Goal: Task Accomplishment & Management: Use online tool/utility

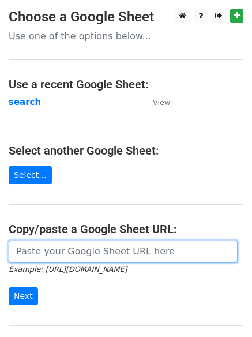
click at [84, 255] on input "url" at bounding box center [123, 252] width 229 height 22
click at [36, 250] on input "url" at bounding box center [123, 252] width 229 height 22
click at [78, 256] on input "url" at bounding box center [123, 252] width 229 height 22
type input "[URL][DOMAIN_NAME]"
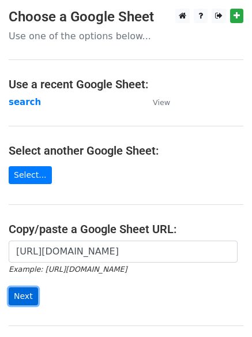
click at [18, 293] on input "Next" at bounding box center [23, 296] width 29 height 18
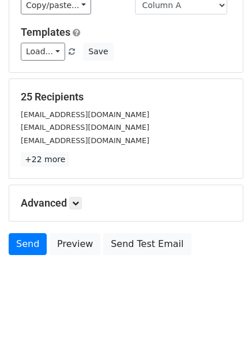
scroll to position [111, 0]
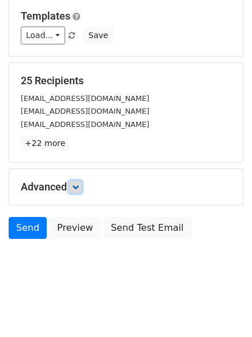
click at [76, 185] on icon at bounding box center [75, 187] width 7 height 7
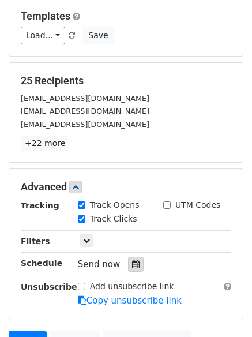
click at [132, 265] on icon at bounding box center [136, 264] width 8 height 8
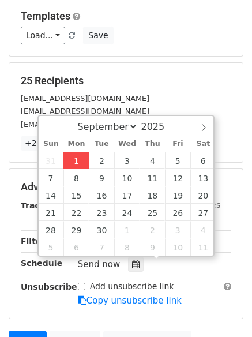
type input "2025-09-01 12:00"
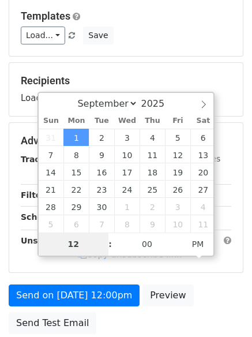
type input "4"
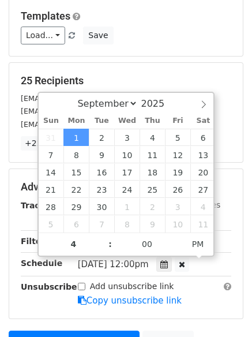
type input "2025-09-01 16:00"
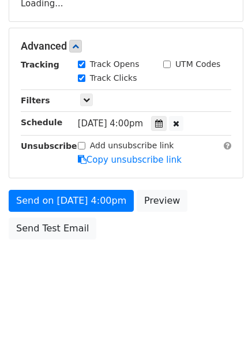
scroll to position [218, 0]
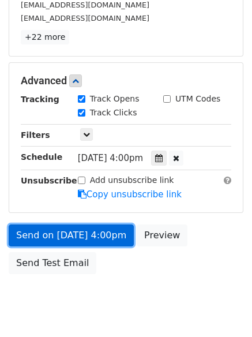
click at [63, 233] on link "Send on Sep 1 at 4:00pm" at bounding box center [71, 236] width 125 height 22
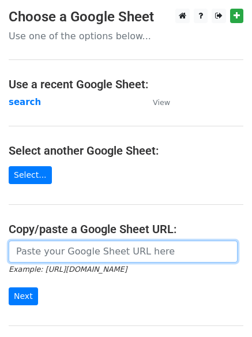
click at [65, 250] on input "url" at bounding box center [123, 252] width 229 height 22
paste input "High-Authority Backlinks for Your Website"
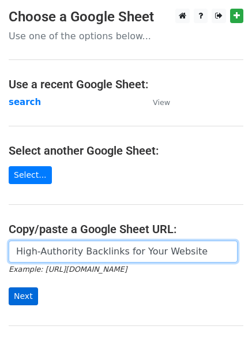
type input "High-Authority Backlinks for Your Website"
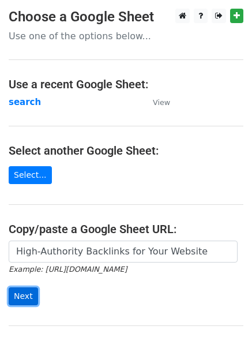
click at [19, 293] on input "Next" at bounding box center [23, 296] width 29 height 18
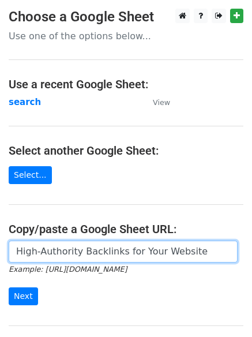
click at [99, 252] on input "High-Authority Backlinks for Your Website" at bounding box center [123, 252] width 229 height 22
click at [35, 252] on input "url" at bounding box center [123, 252] width 229 height 22
type input "[URL][DOMAIN_NAME]"
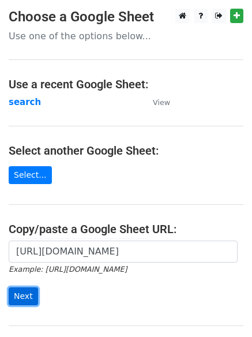
click at [14, 292] on input "Next" at bounding box center [23, 296] width 29 height 18
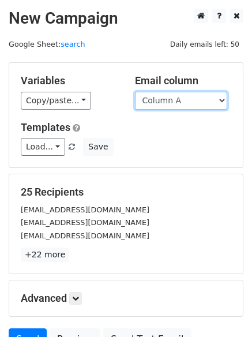
click at [221, 99] on select "Column A Column B Column C Column D" at bounding box center [181, 101] width 92 height 18
select select "Column B"
click at [135, 92] on select "Column A Column B Column C Column D" at bounding box center [181, 101] width 92 height 18
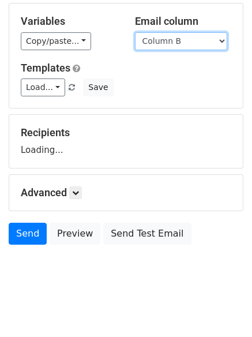
scroll to position [65, 0]
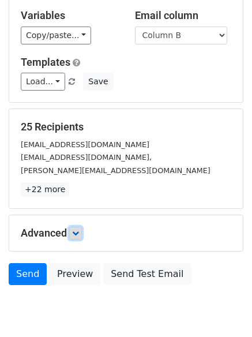
click at [77, 232] on icon at bounding box center [75, 233] width 7 height 7
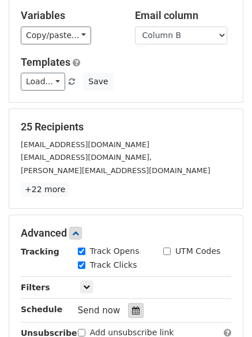
click at [132, 309] on icon at bounding box center [136, 310] width 8 height 8
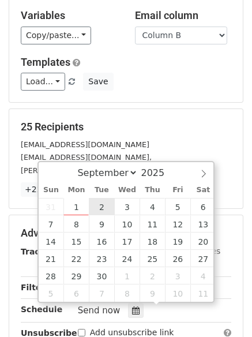
type input "2025-09-02 12:00"
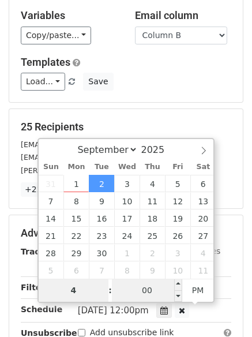
type input "4"
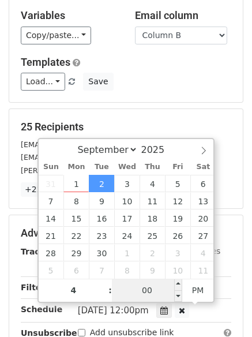
type input "2025-09-02 16:00"
type input "04"
click at [149, 294] on input "00" at bounding box center [147, 290] width 70 height 23
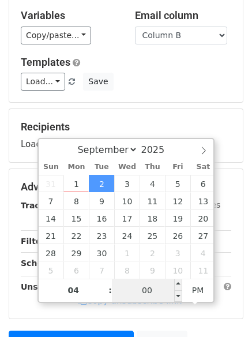
type input "5"
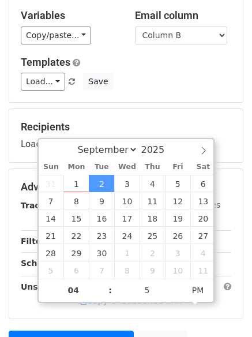
type input "2025-09-02 16:05"
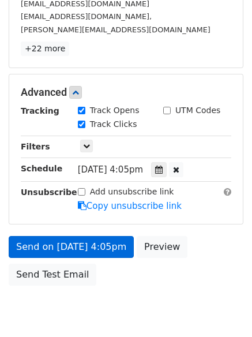
scroll to position [252, 0]
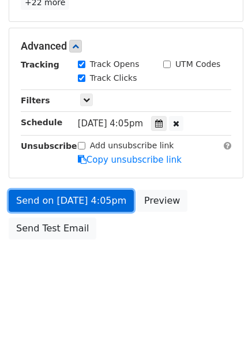
click at [58, 199] on link "Send on Sep 2 at 4:05pm" at bounding box center [71, 201] width 125 height 22
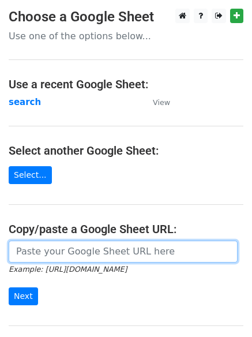
click at [68, 250] on input "url" at bounding box center [123, 252] width 229 height 22
type input "[URL][DOMAIN_NAME]"
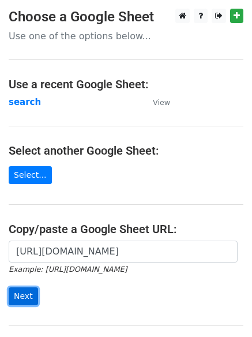
click at [17, 297] on input "Next" at bounding box center [23, 296] width 29 height 18
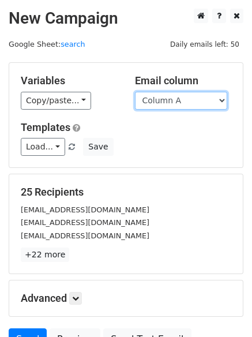
click at [222, 102] on select "Column A Column B Column C Column D" at bounding box center [181, 101] width 92 height 18
select select "Column C"
click at [135, 92] on select "Column A Column B Column C Column D" at bounding box center [181, 101] width 92 height 18
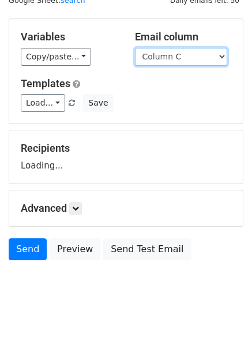
scroll to position [65, 0]
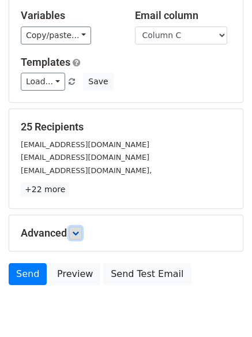
click at [76, 234] on icon at bounding box center [75, 233] width 7 height 7
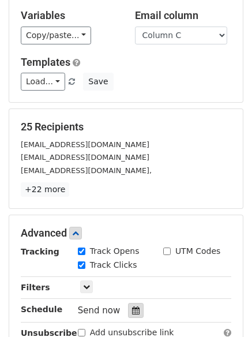
click at [132, 311] on icon at bounding box center [136, 310] width 8 height 8
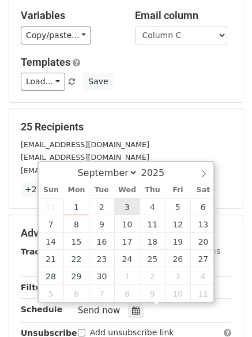
type input "2025-09-03 12:00"
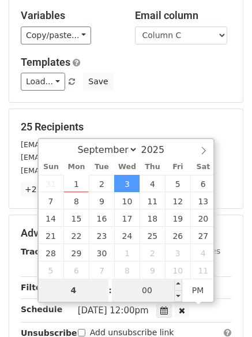
type input "4"
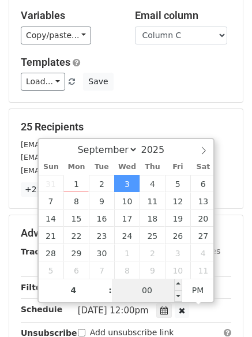
type input "2025-09-03 16:00"
type input "04"
click at [149, 292] on input "00" at bounding box center [147, 290] width 70 height 23
type input "10"
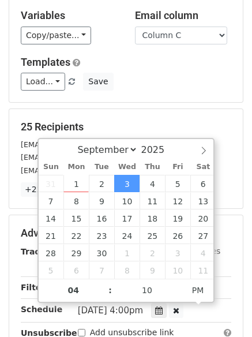
type input "2025-09-03 16:10"
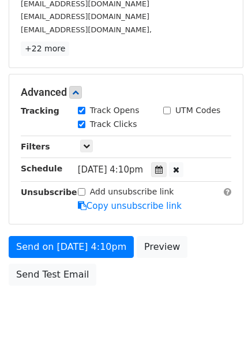
scroll to position [252, 0]
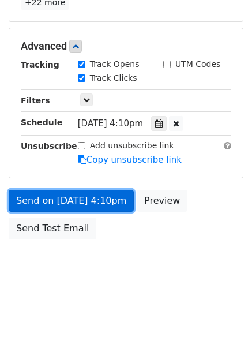
click at [45, 198] on link "Send on Sep 3 at 4:10pm" at bounding box center [71, 201] width 125 height 22
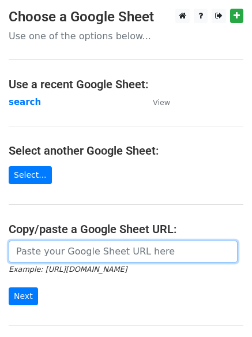
click at [56, 250] on input "url" at bounding box center [123, 252] width 229 height 22
type input "https://docs.google.com/spreadsheets/d/1shPDxz6VFA8jrAtHM3zRyBLnIKchFYLg4MMZYnU…"
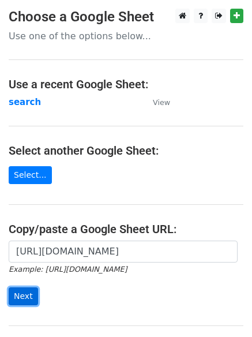
click at [22, 291] on input "Next" at bounding box center [23, 296] width 29 height 18
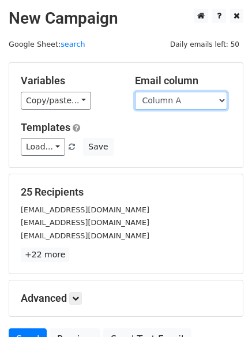
click at [222, 101] on select "Column A Column B Column C Column D" at bounding box center [181, 101] width 92 height 18
select select "Column D"
click at [135, 92] on select "Column A Column B Column C Column D" at bounding box center [181, 101] width 92 height 18
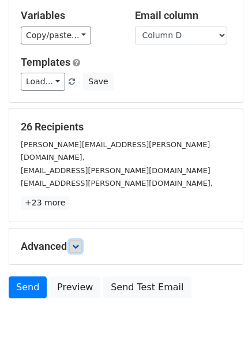
click at [77, 243] on icon at bounding box center [75, 246] width 7 height 7
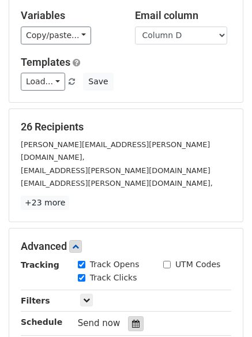
click at [132, 320] on icon at bounding box center [136, 324] width 8 height 8
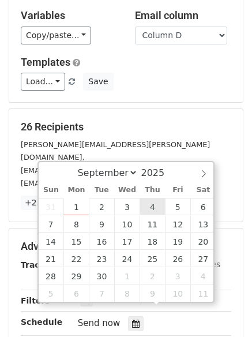
type input "[DATE] 12:00"
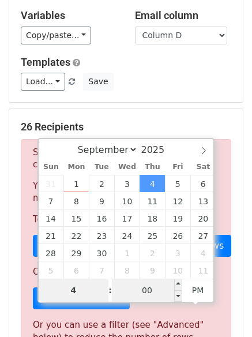
type input "4"
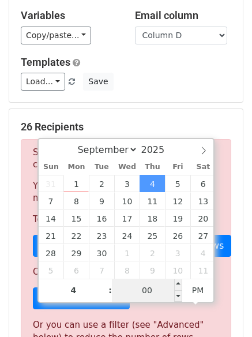
type input "[DATE] 16:00"
type input "04"
click at [153, 290] on input "00" at bounding box center [147, 290] width 70 height 23
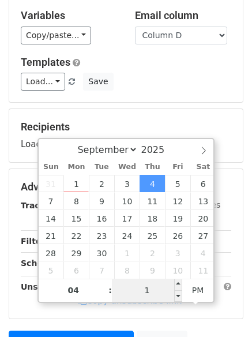
type input "15"
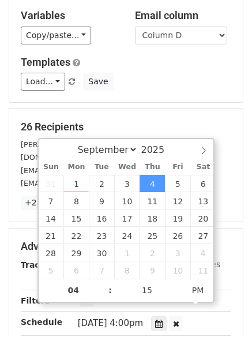
type input "[DATE] 16:15"
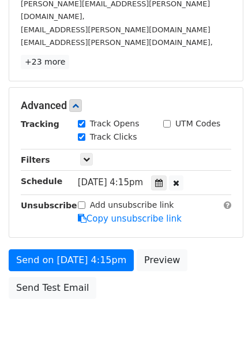
scroll to position [252, 0]
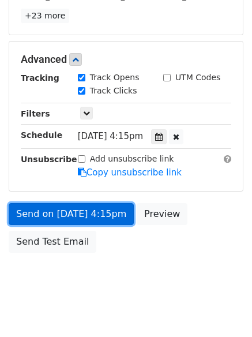
click at [46, 203] on link "Send on [DATE] 4:15pm" at bounding box center [71, 214] width 125 height 22
